Goal: Information Seeking & Learning: Check status

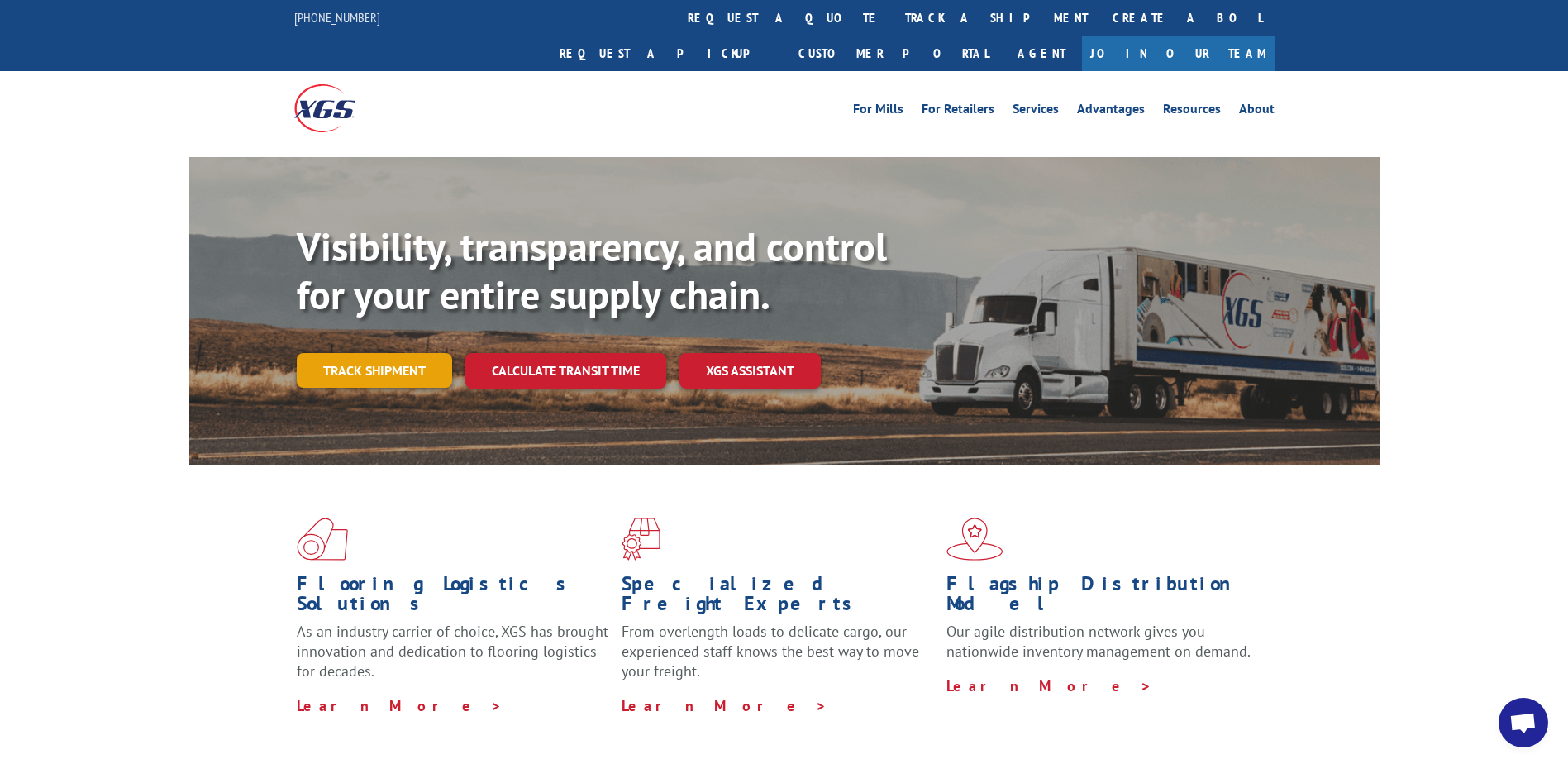
click at [372, 353] on link "Track shipment" at bounding box center [375, 371] width 155 height 35
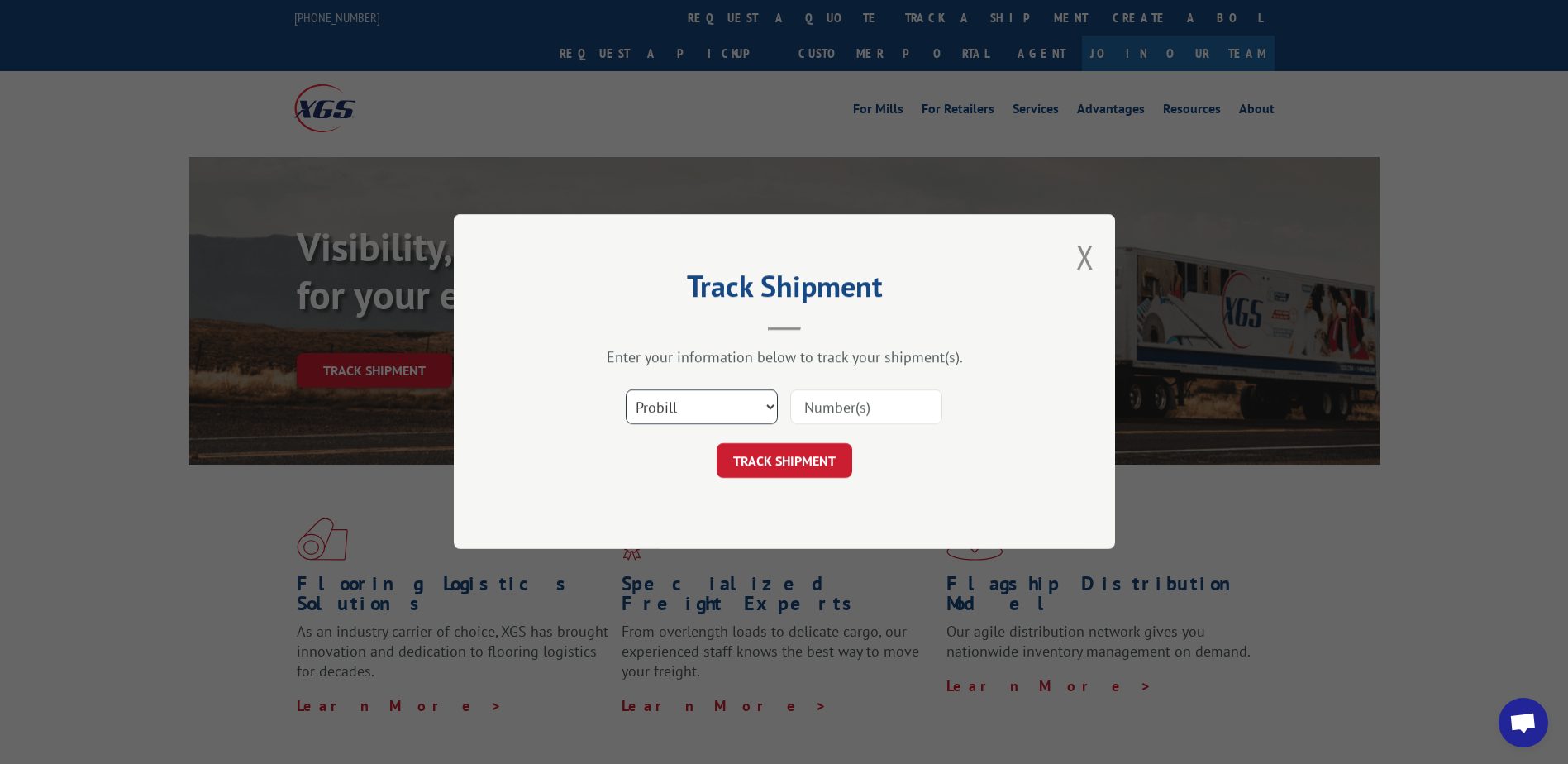
click at [687, 411] on select "Select category... Probill BOL PO" at bounding box center [702, 408] width 153 height 35
select select "bol"
click at [626, 391] on select "Select category... Probill BOL PO" at bounding box center [702, 408] width 153 height 35
click at [864, 410] on input at bounding box center [866, 408] width 153 height 35
type input "2809419"
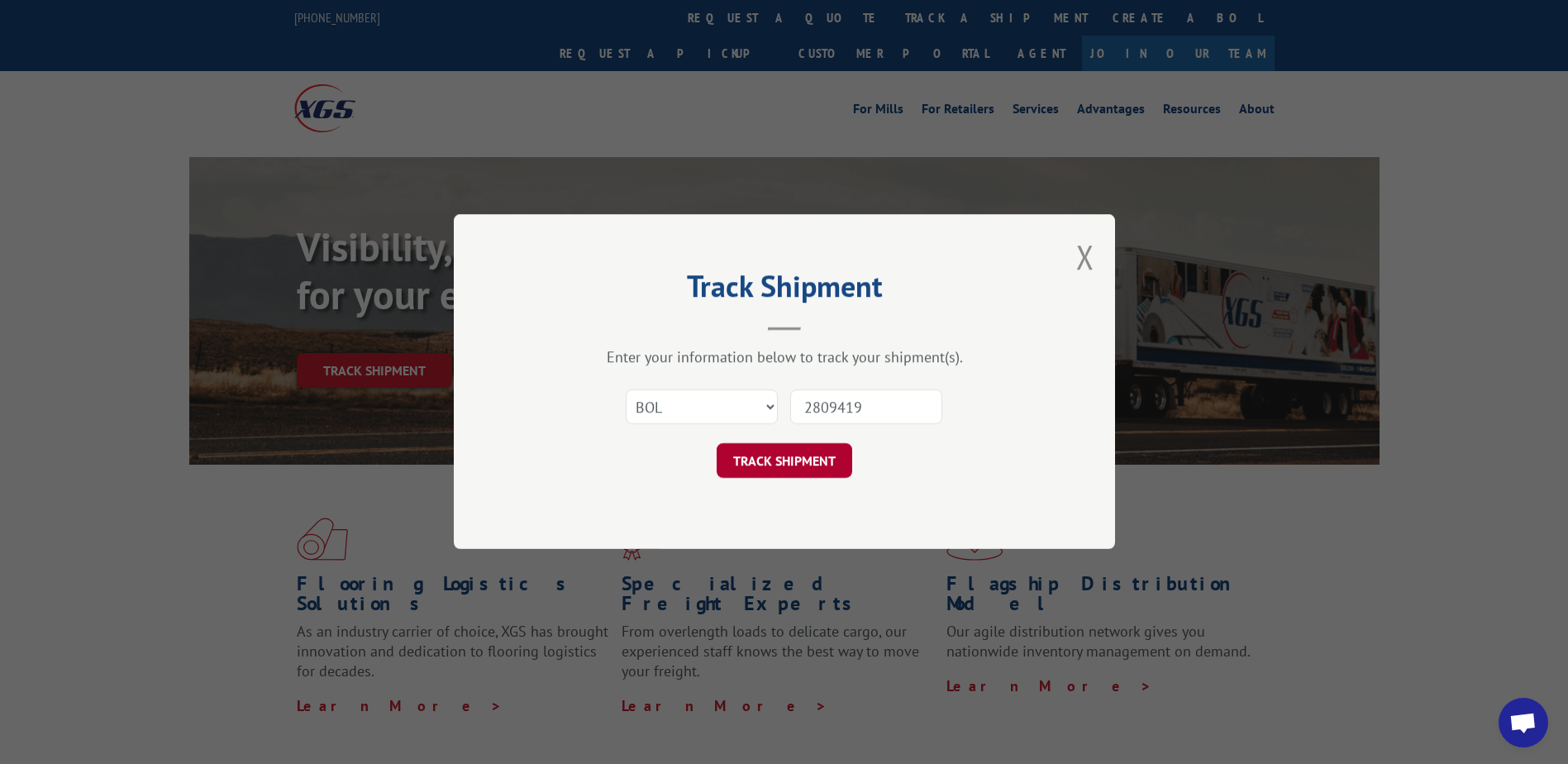
click at [759, 447] on button "TRACK SHIPMENT" at bounding box center [784, 461] width 136 height 35
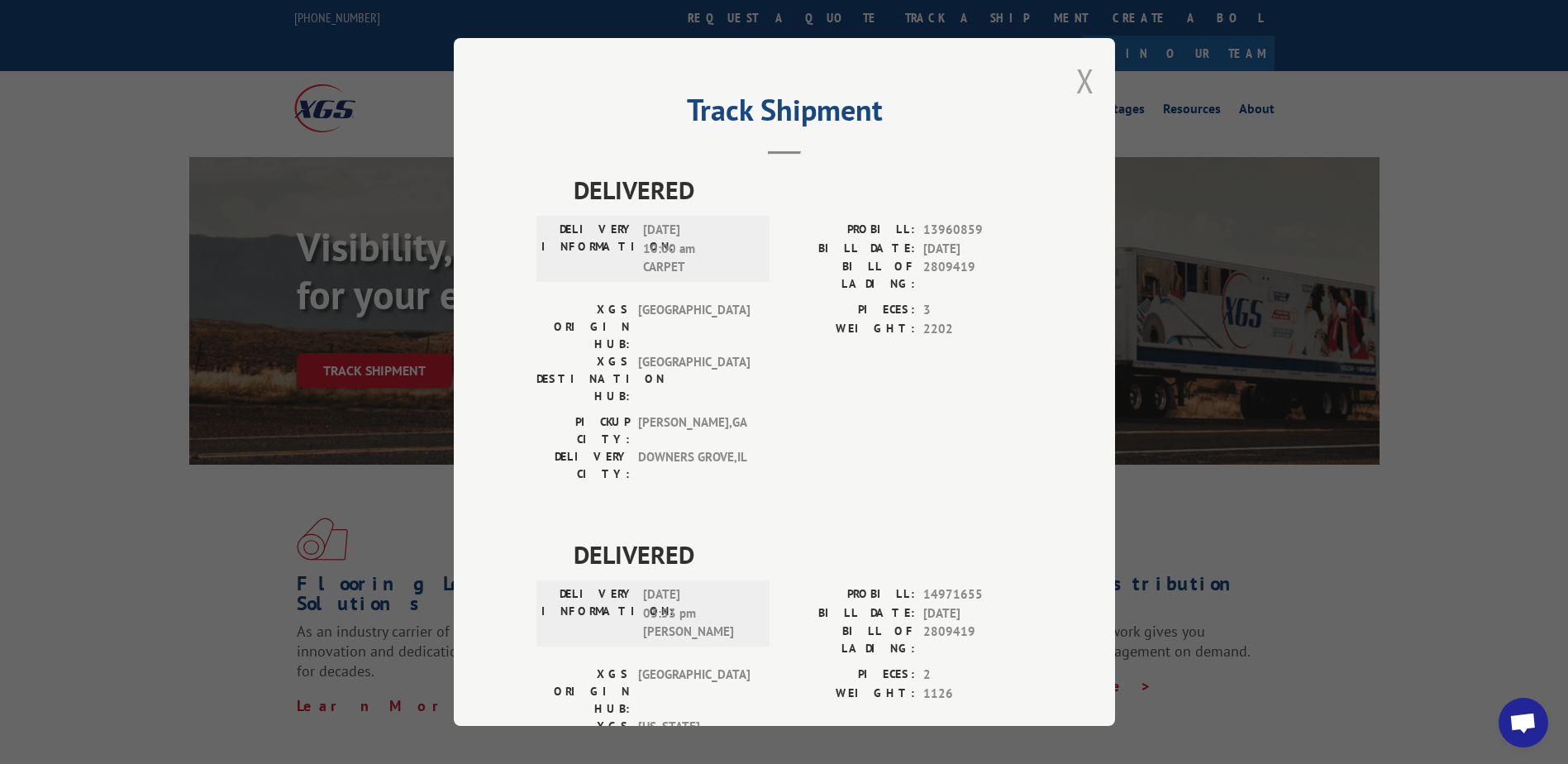
click at [1083, 78] on button "Close modal" at bounding box center [1085, 80] width 18 height 44
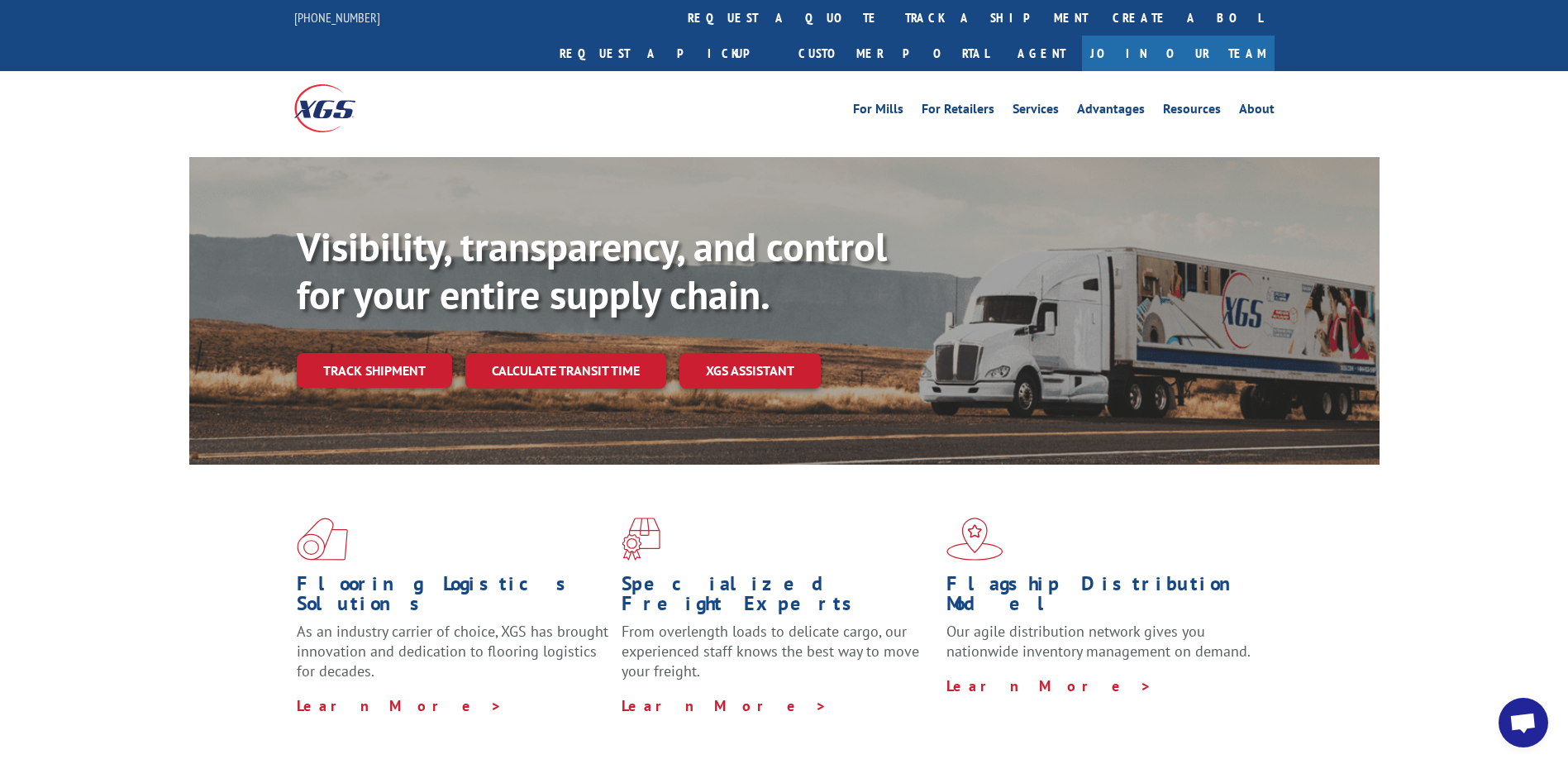
drag, startPoint x: 791, startPoint y: 665, endPoint x: 611, endPoint y: 88, distance: 604.4
click at [791, 667] on div "Flooring Logistics Solutions As an industry carrier of choice, XGS has brought …" at bounding box center [784, 617] width 1191 height 304
